Goal: Task Accomplishment & Management: Use online tool/utility

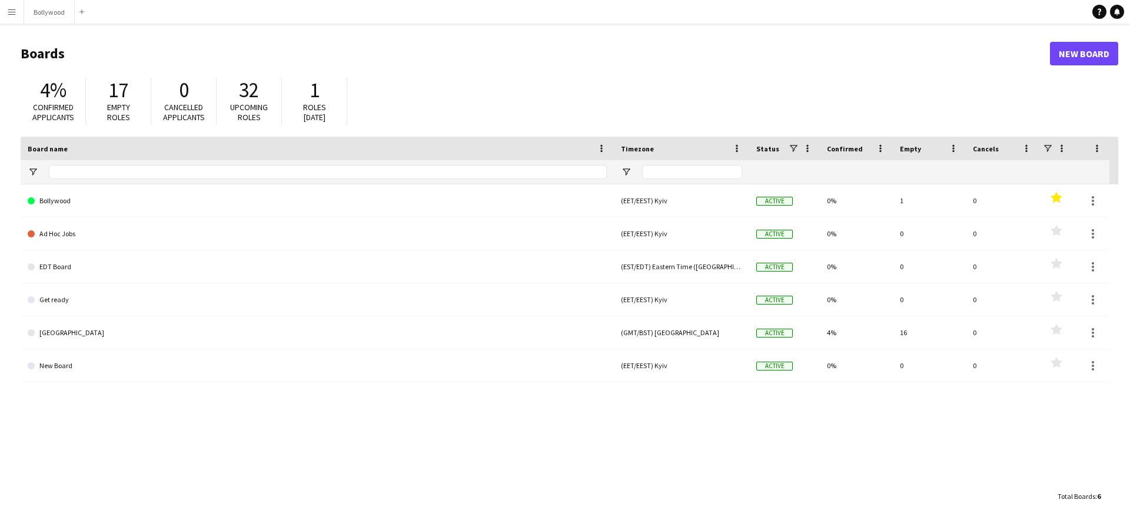
click at [15, 18] on button "Menu" at bounding box center [12, 12] width 24 height 24
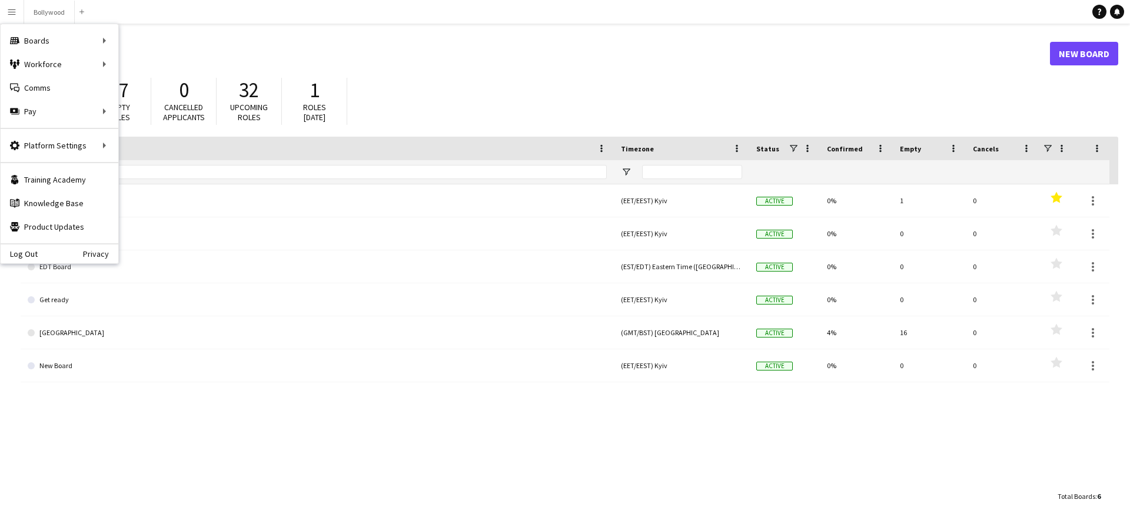
click at [29, 261] on div "Log Out Privacy" at bounding box center [60, 253] width 118 height 20
click at [30, 255] on link "Log Out" at bounding box center [19, 253] width 37 height 9
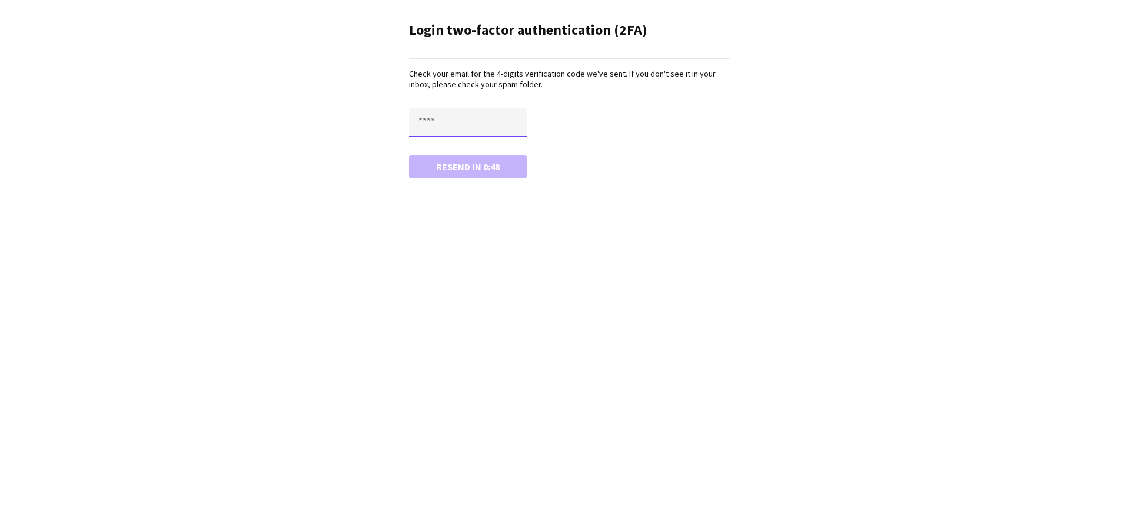
click at [515, 115] on input "text" at bounding box center [468, 122] width 118 height 29
type input "****"
click at [409, 155] on button "Confirm" at bounding box center [468, 167] width 118 height 24
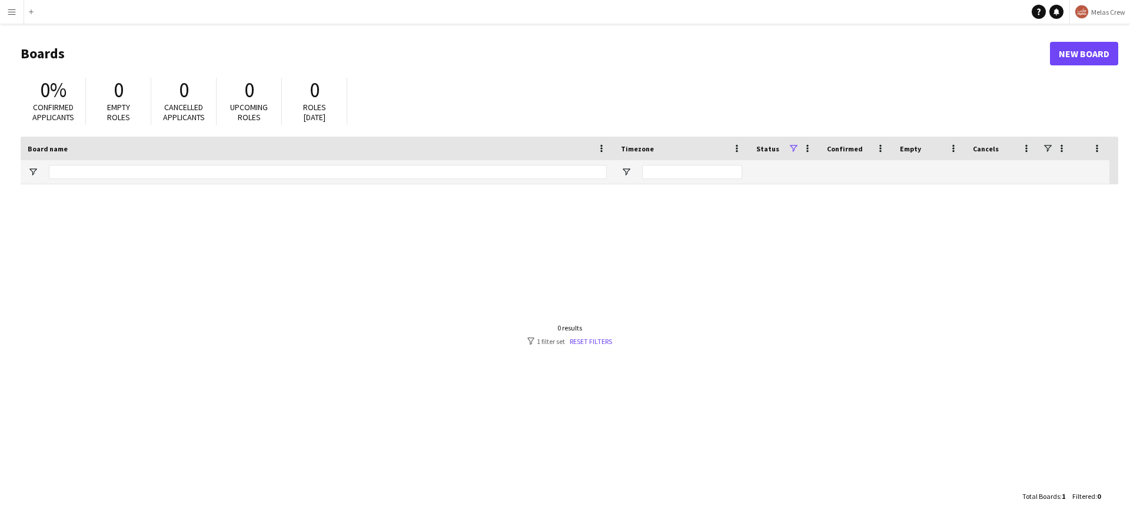
click at [793, 145] on span at bounding box center [793, 148] width 11 height 11
click at [734, 248] on div "Test Review Board (+03) [GEOGRAPHIC_DATA] Archived 0% 0 0 Favourites" at bounding box center [569, 334] width 1097 height 300
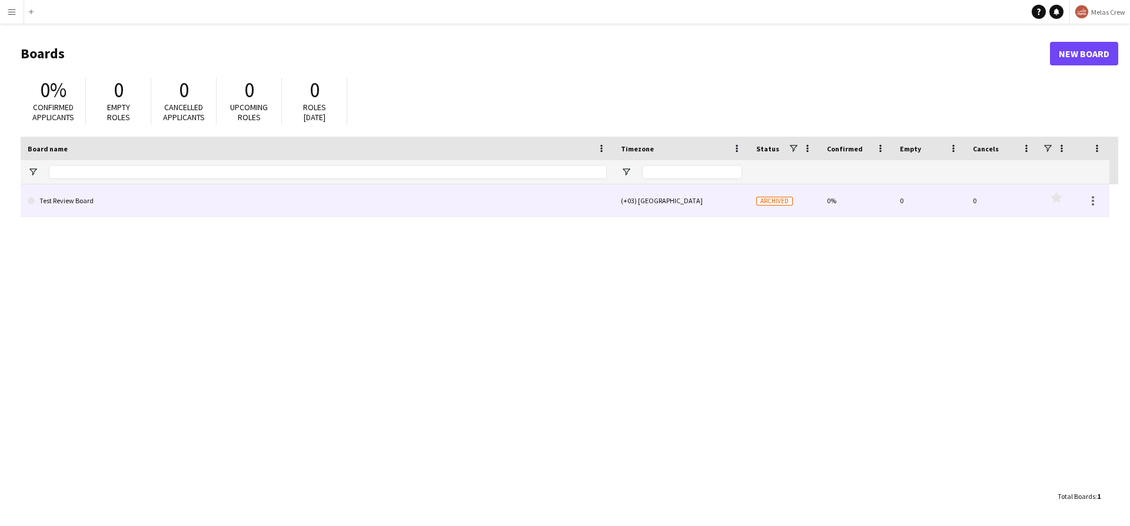
click at [731, 202] on div "(+03) [GEOGRAPHIC_DATA]" at bounding box center [681, 200] width 135 height 32
click at [679, 212] on div "(+03) [GEOGRAPHIC_DATA]" at bounding box center [681, 200] width 135 height 32
click at [852, 205] on div "0%" at bounding box center [856, 200] width 73 height 32
click at [59, 201] on link "Test Review Board" at bounding box center [317, 200] width 579 height 33
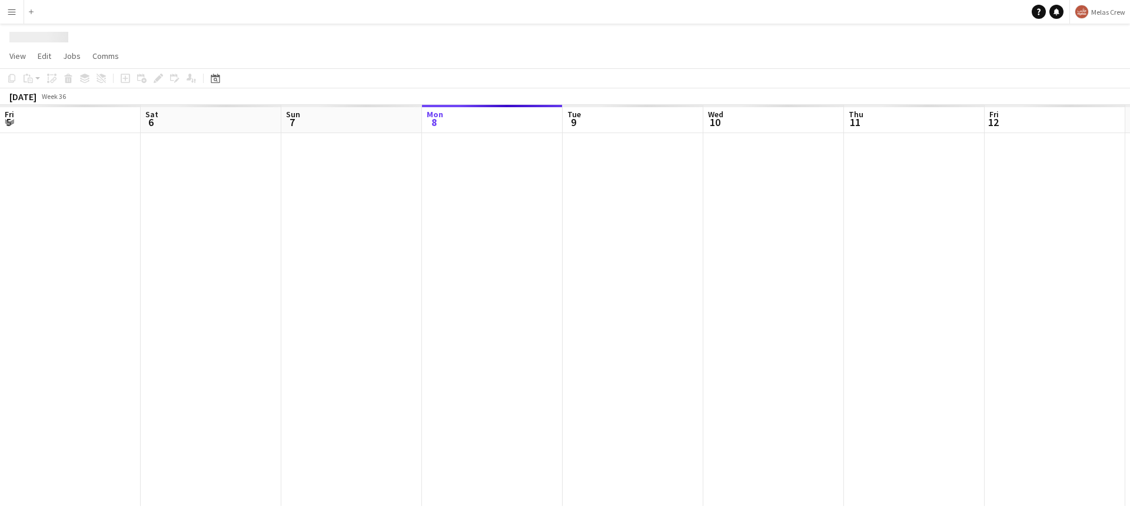
scroll to position [0, 281]
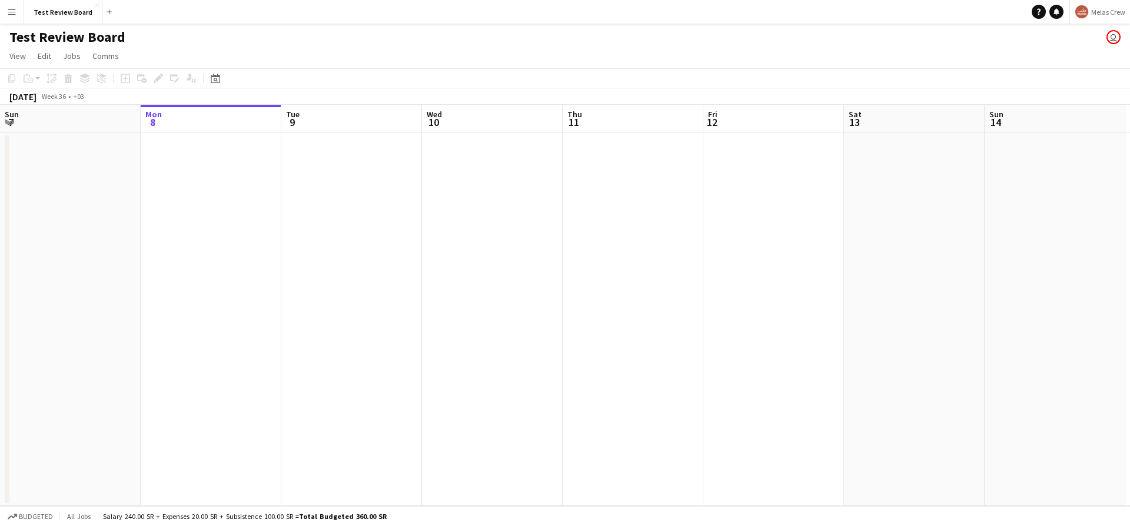
click at [333, 169] on app-date-cell at bounding box center [351, 319] width 141 height 373
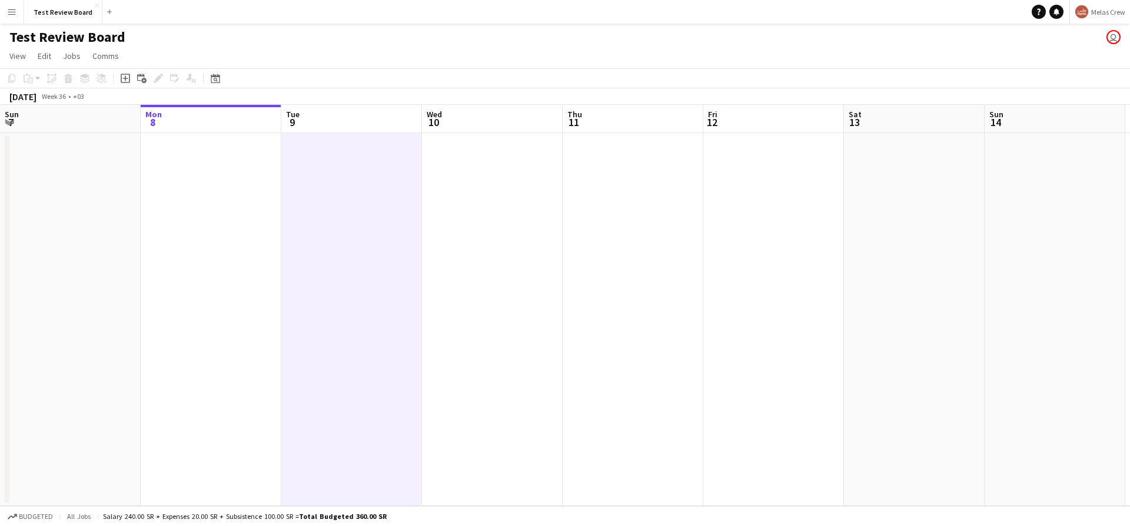
click at [132, 82] on div "Add job Add linked Job Edit Edit linked Job Applicants" at bounding box center [153, 78] width 90 height 14
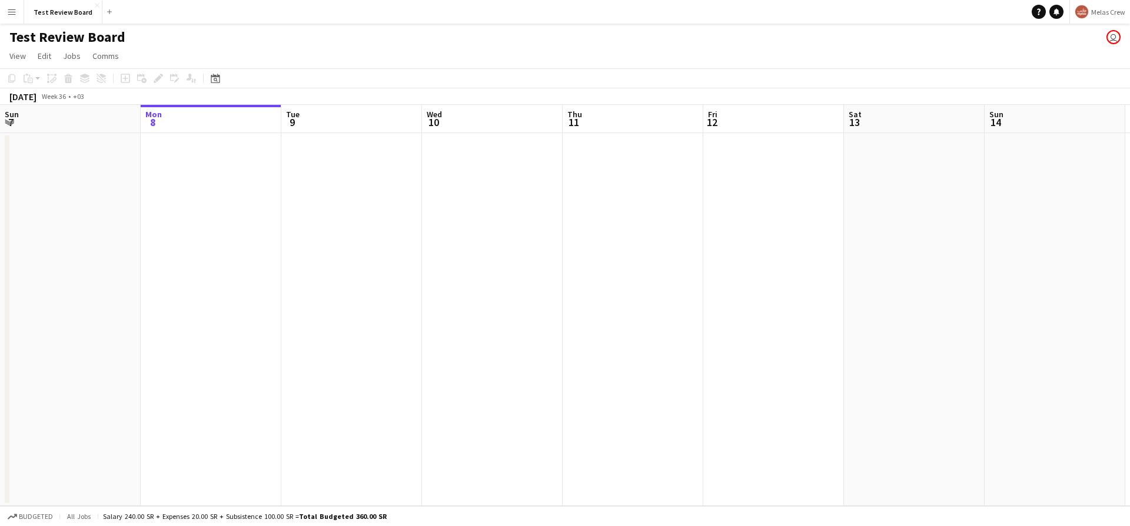
click at [128, 79] on div "Add job Add linked Job Edit Edit linked Job Applicants" at bounding box center [153, 78] width 90 height 14
click at [331, 154] on app-date-cell at bounding box center [351, 319] width 141 height 373
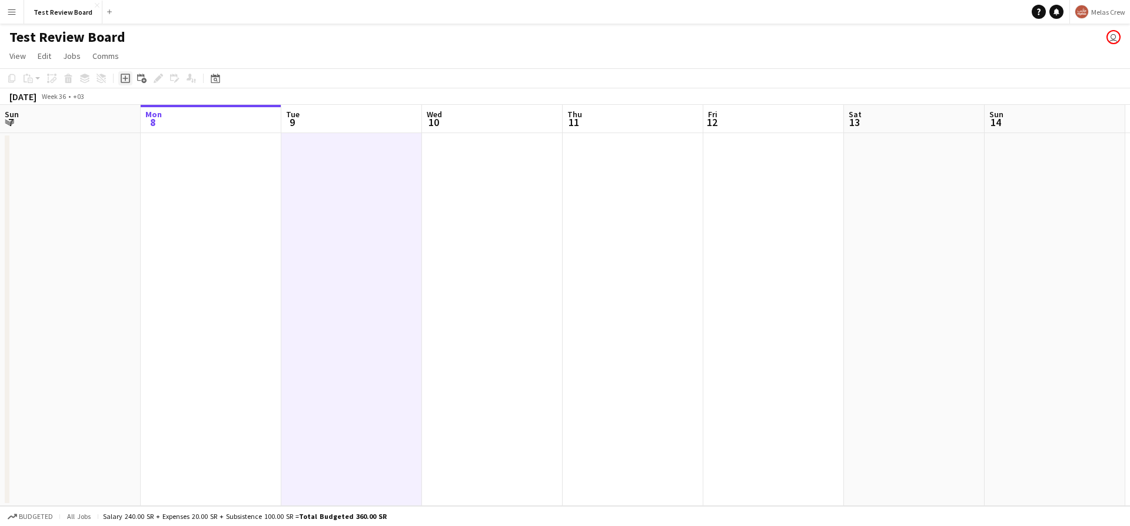
click at [128, 75] on icon "Add job" at bounding box center [125, 78] width 9 height 9
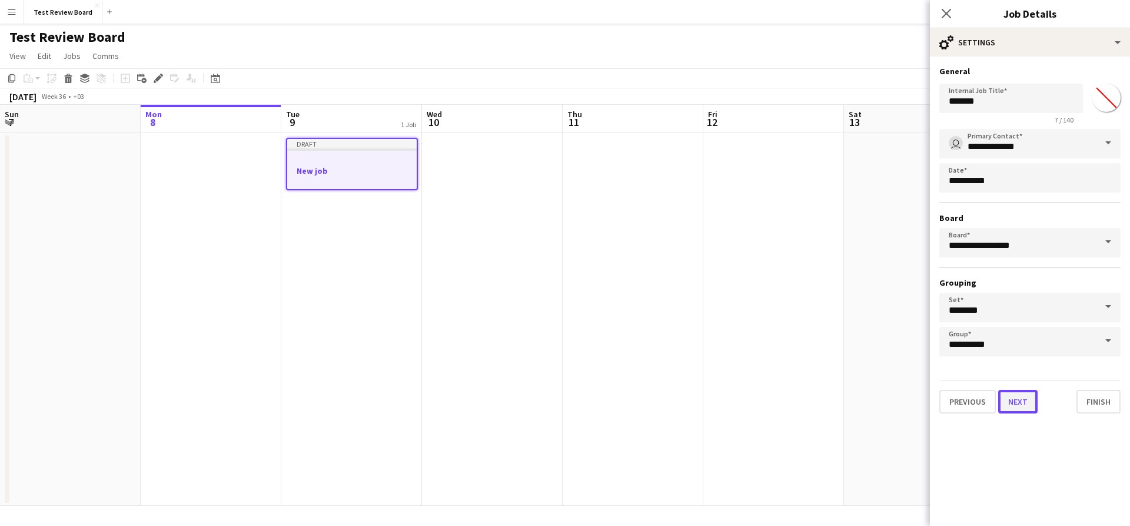
click at [1020, 406] on button "Next" at bounding box center [1017, 402] width 39 height 24
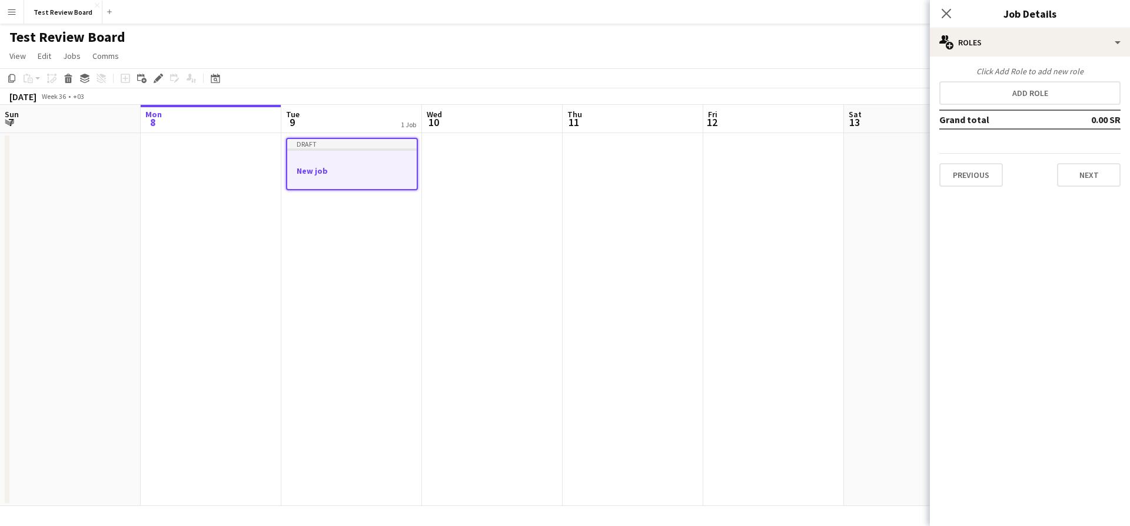
click at [1035, 78] on div "Click Add Role to add new role Add role Grand total 0.00 SR Previous Next" at bounding box center [1030, 126] width 200 height 121
click at [1037, 106] on div "Click Add Role to add new role Add role Grand total 0.00 SR Previous Next" at bounding box center [1030, 126] width 200 height 121
click at [1037, 102] on button "Add role" at bounding box center [1029, 93] width 181 height 24
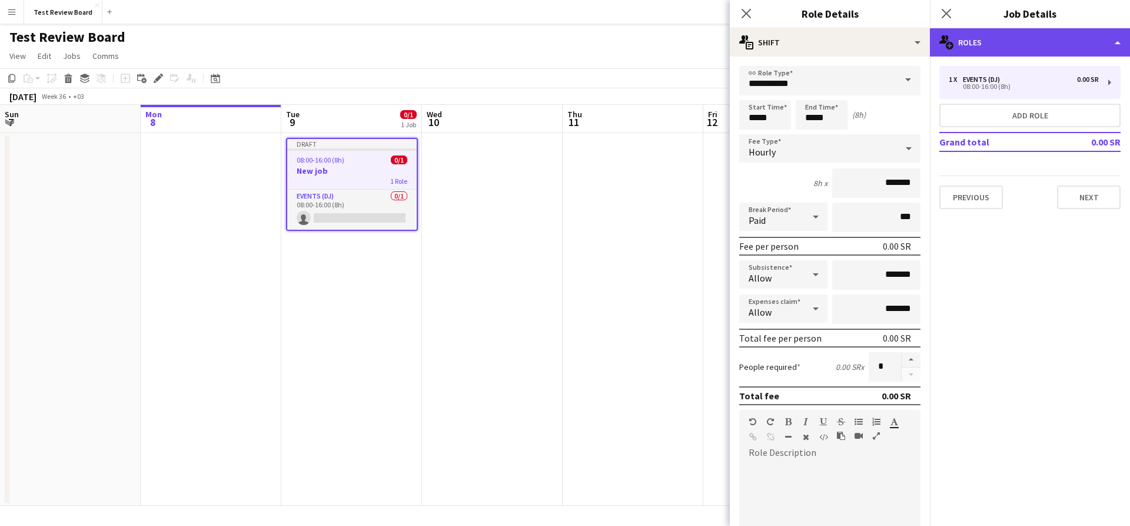
click at [1032, 46] on div "multiple-users-add Roles" at bounding box center [1030, 42] width 200 height 28
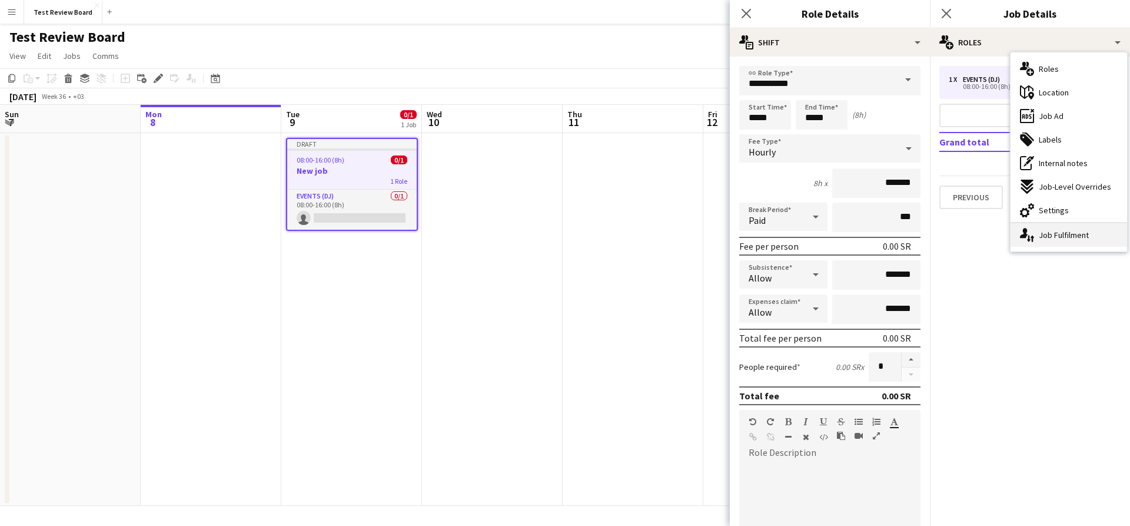
click at [1052, 224] on div "single-neutral-actions-up-down Job Fulfilment" at bounding box center [1068, 235] width 117 height 24
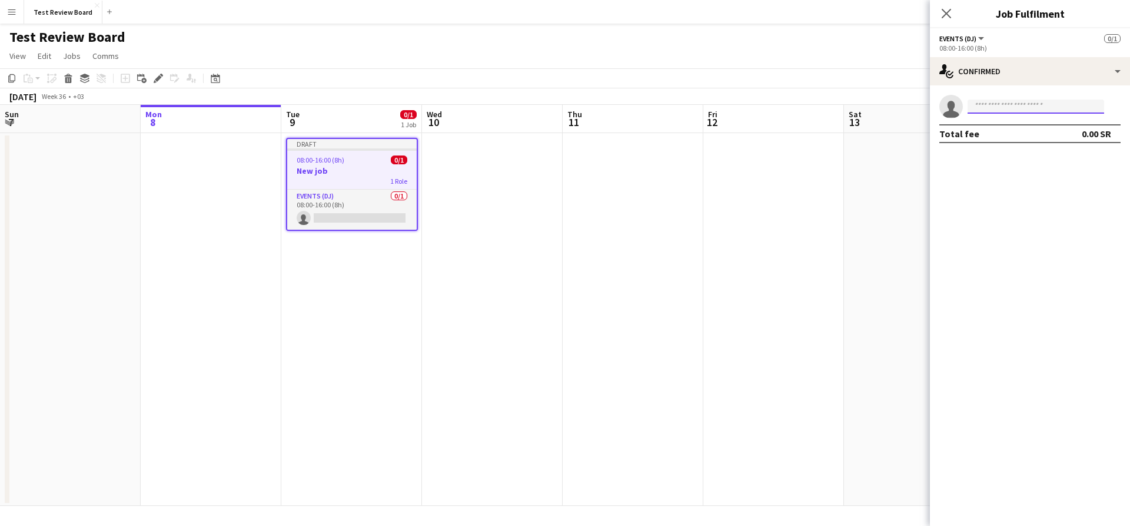
click at [1017, 108] on input at bounding box center [1035, 106] width 137 height 14
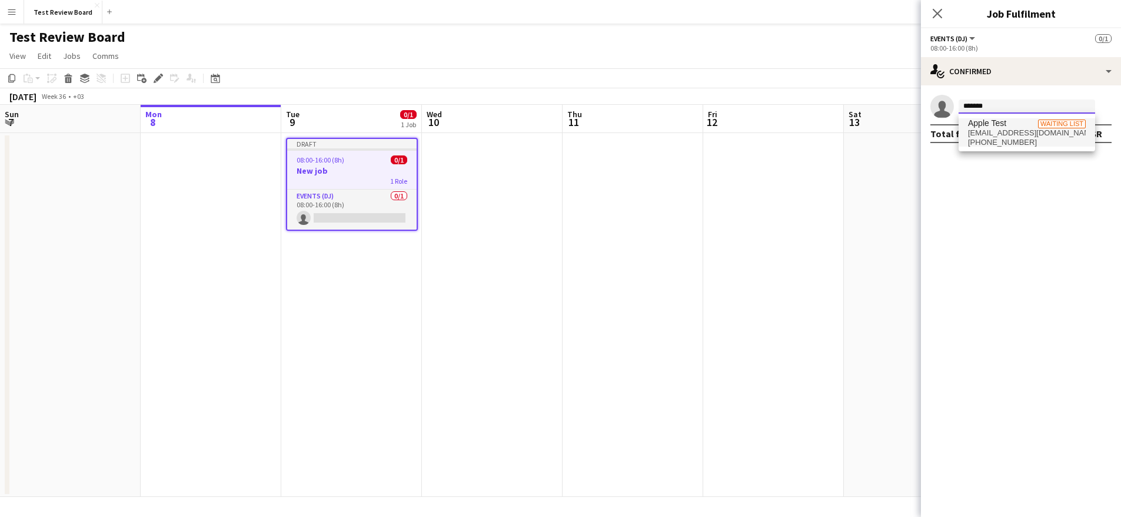
type input "*******"
click at [1017, 128] on span "[EMAIL_ADDRESS][DOMAIN_NAME]" at bounding box center [1027, 132] width 118 height 9
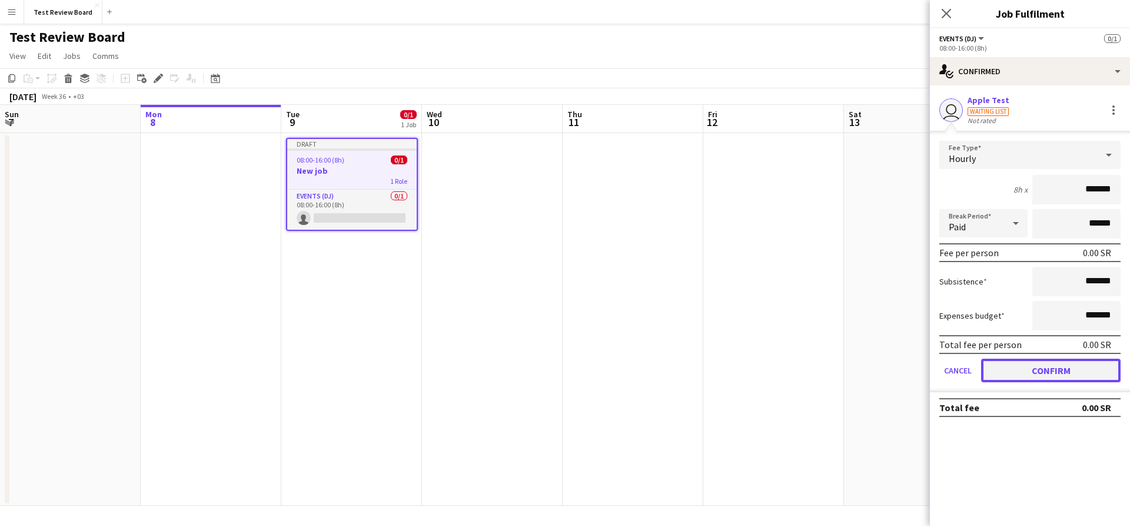
click at [1047, 368] on button "Confirm" at bounding box center [1050, 370] width 139 height 24
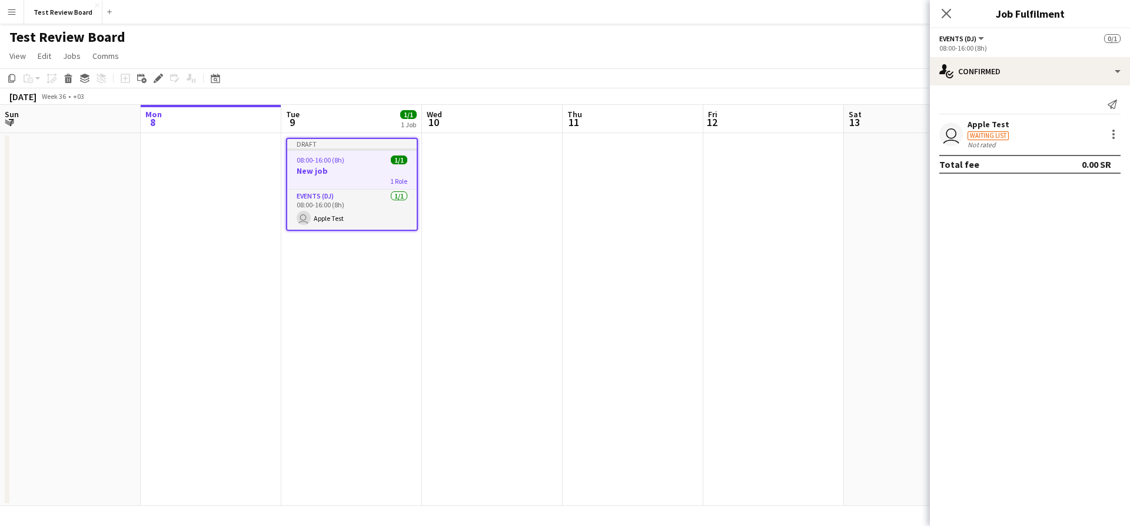
click at [896, 255] on app-date-cell at bounding box center [914, 319] width 141 height 373
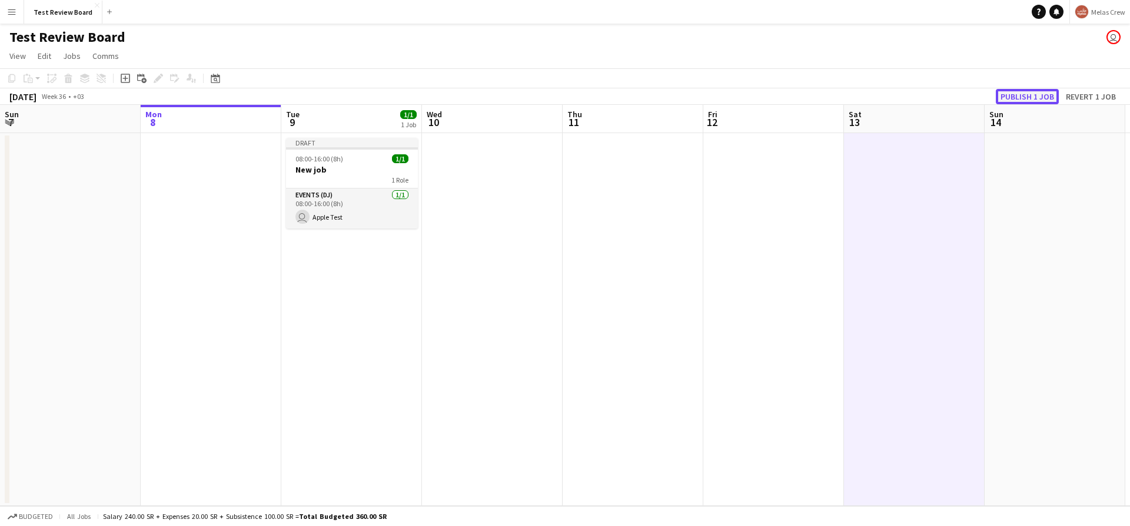
click at [1017, 89] on button "Publish 1 job" at bounding box center [1027, 96] width 63 height 15
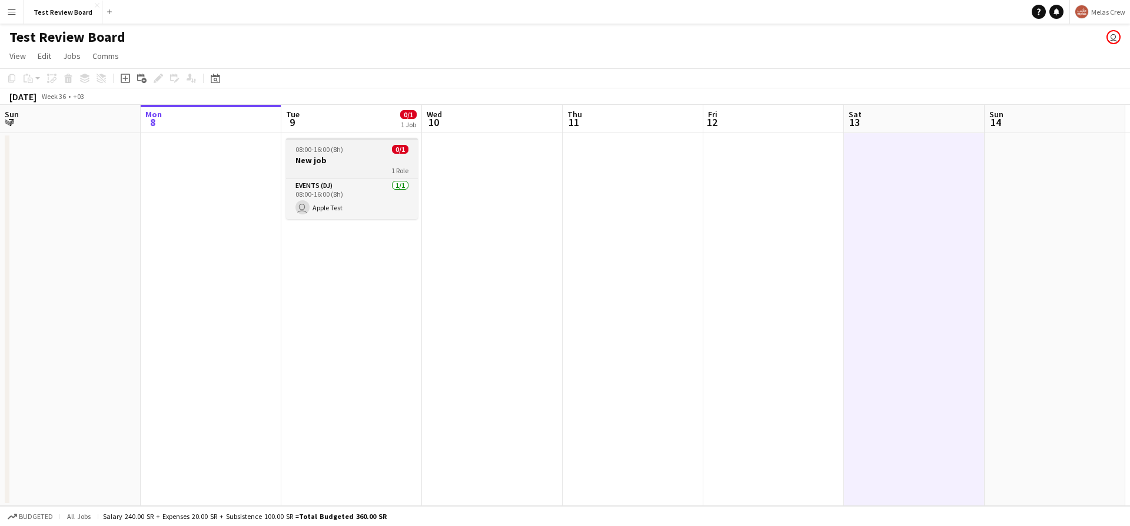
click at [374, 158] on h3 "New job" at bounding box center [352, 160] width 132 height 11
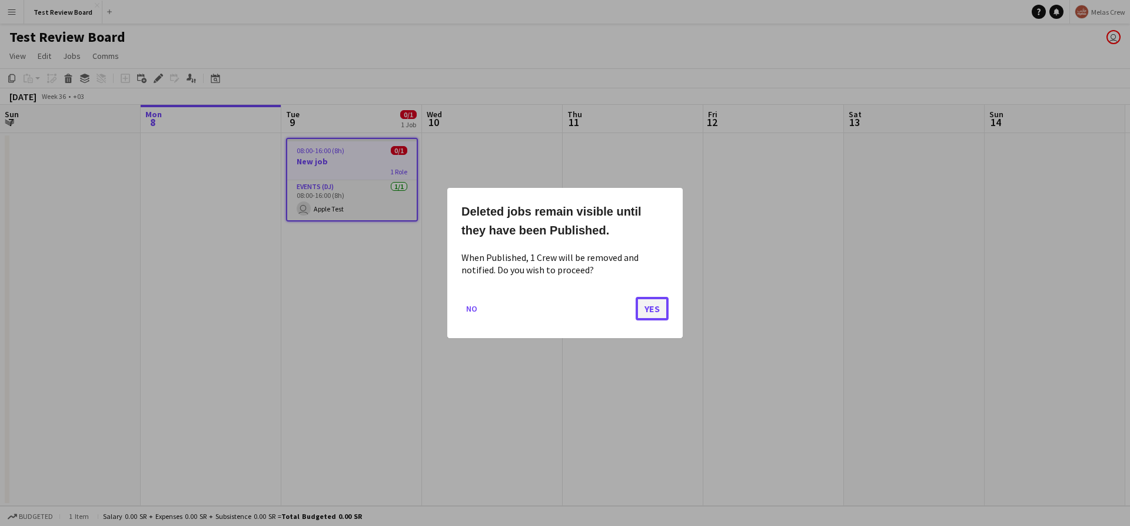
click at [658, 302] on button "Yes" at bounding box center [652, 309] width 33 height 24
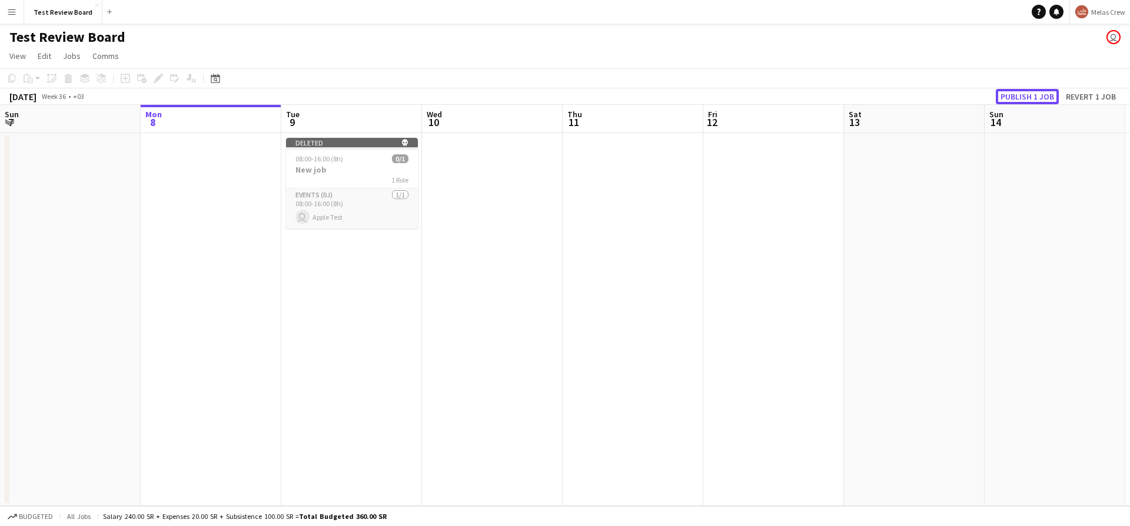
click at [1006, 92] on button "Publish 1 job" at bounding box center [1027, 96] width 63 height 15
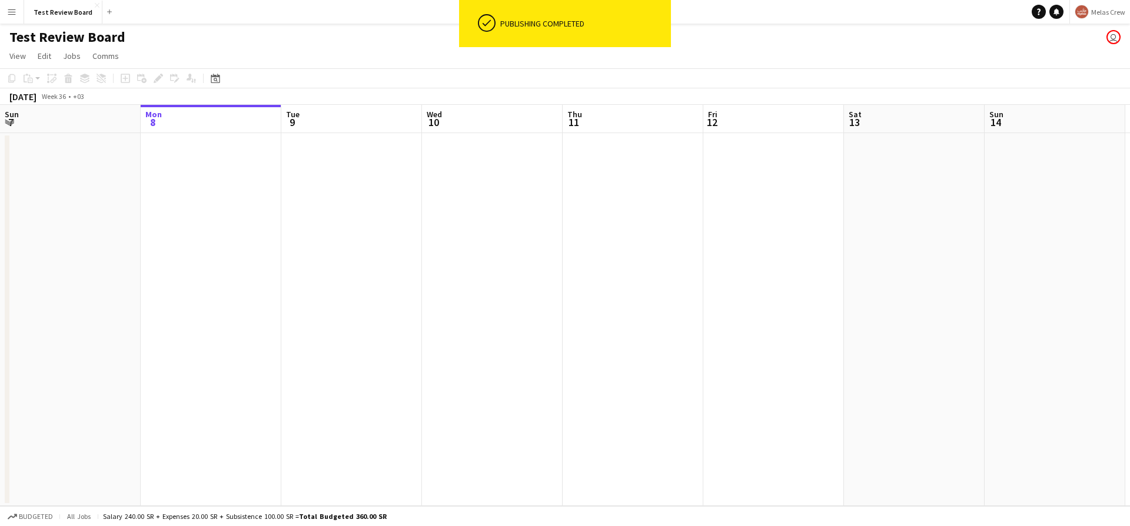
drag, startPoint x: 6, startPoint y: 11, endPoint x: 11, endPoint y: 14, distance: 6.4
click at [6, 11] on button "Menu" at bounding box center [12, 12] width 24 height 24
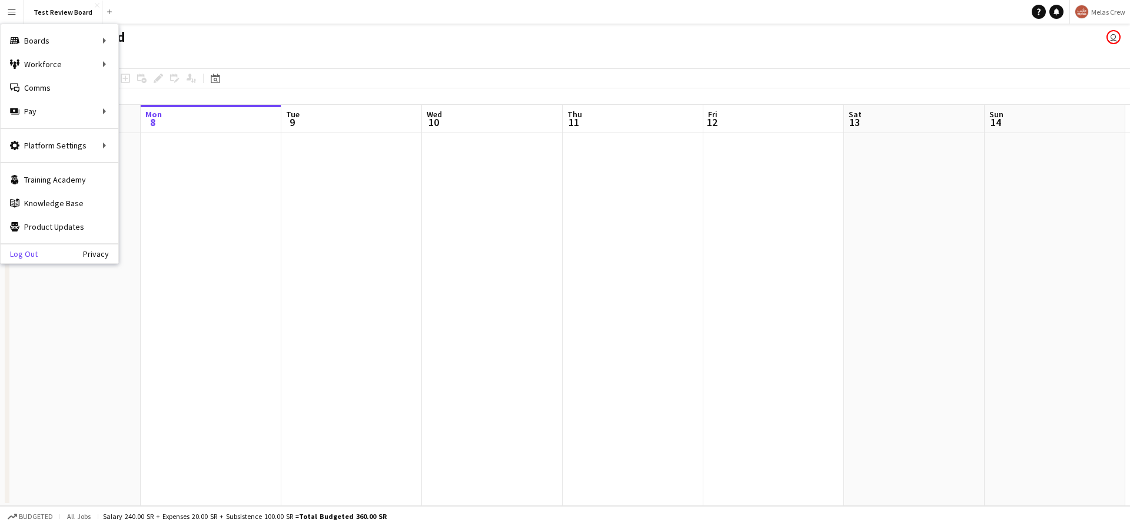
click at [28, 254] on link "Log Out" at bounding box center [19, 253] width 37 height 9
